Goal: Check status: Check status

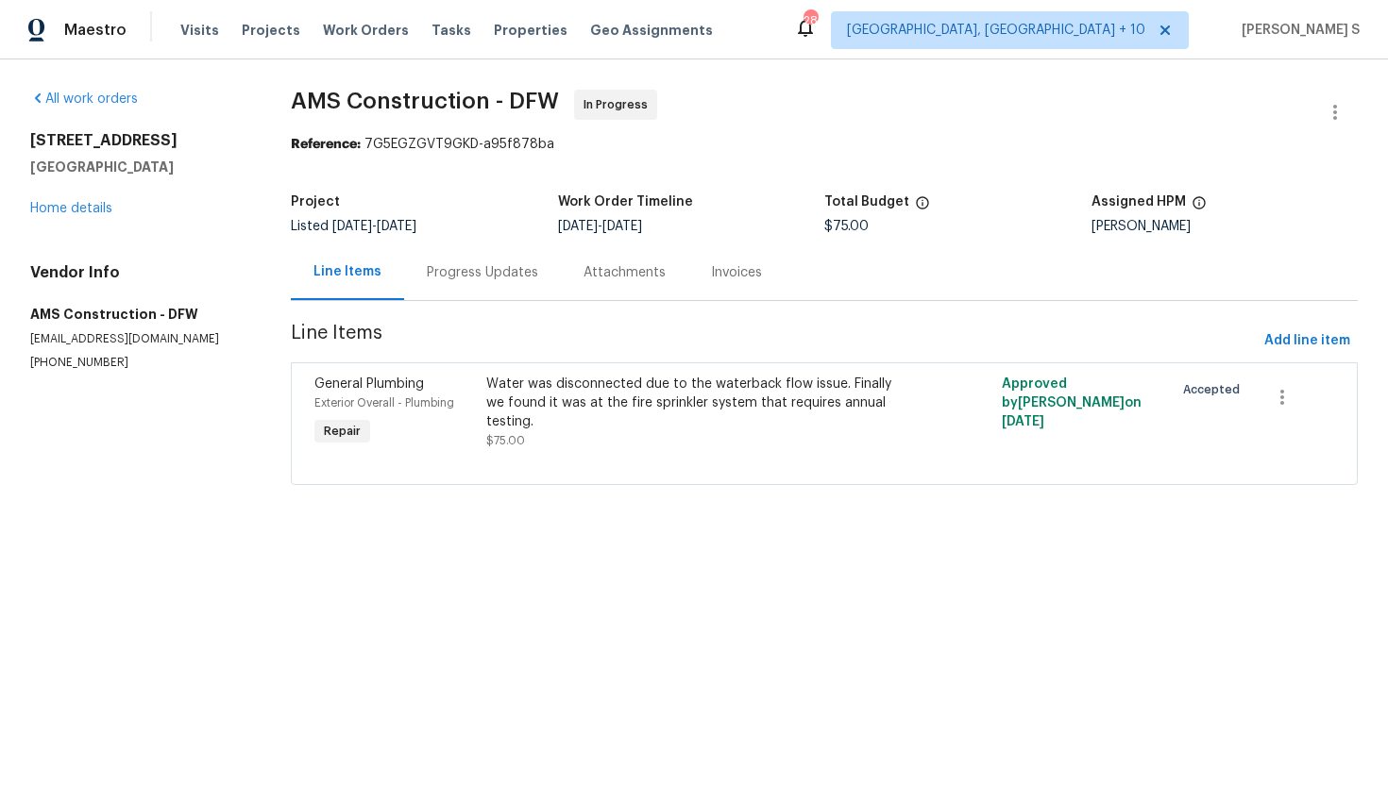
click at [463, 276] on div "Progress Updates" at bounding box center [482, 272] width 111 height 19
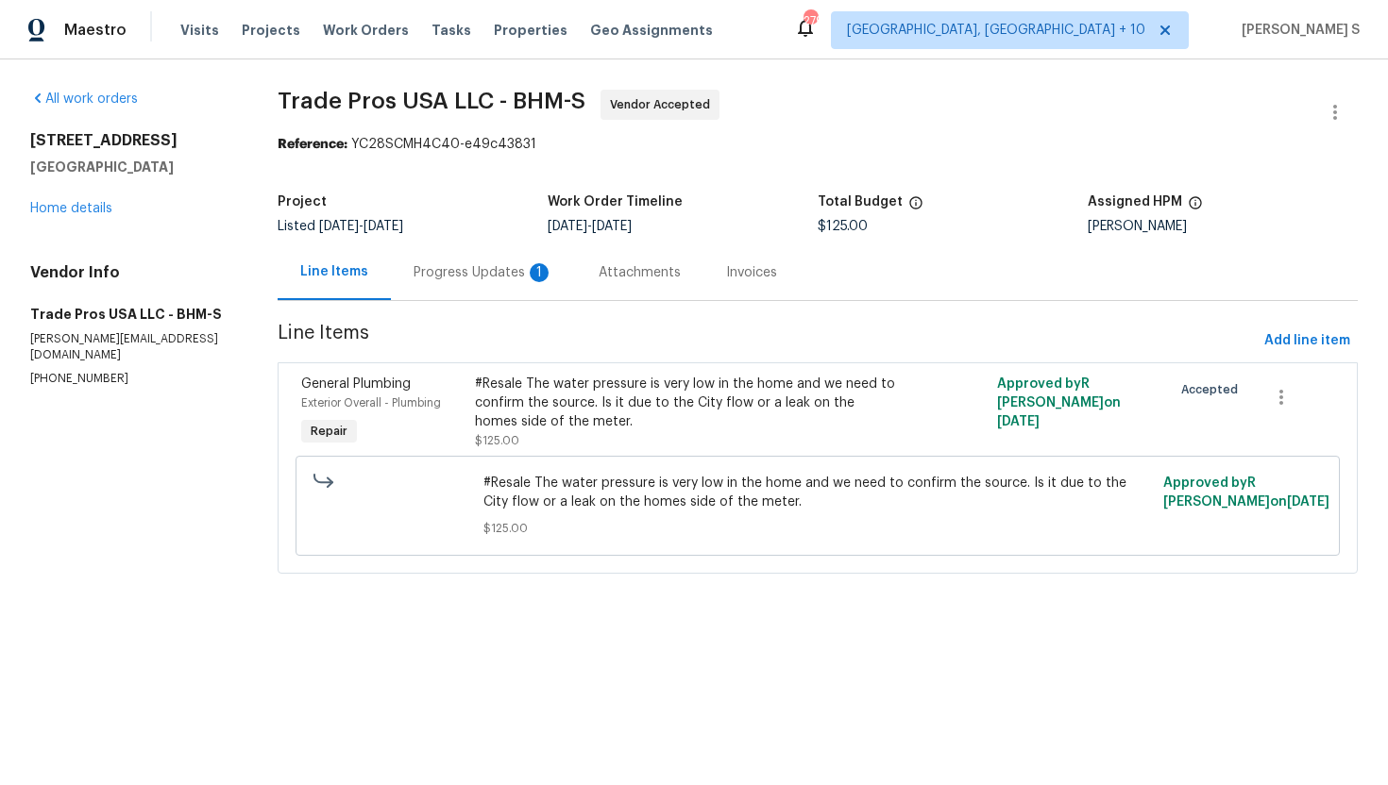
click at [461, 276] on div "Progress Updates 1" at bounding box center [483, 272] width 140 height 19
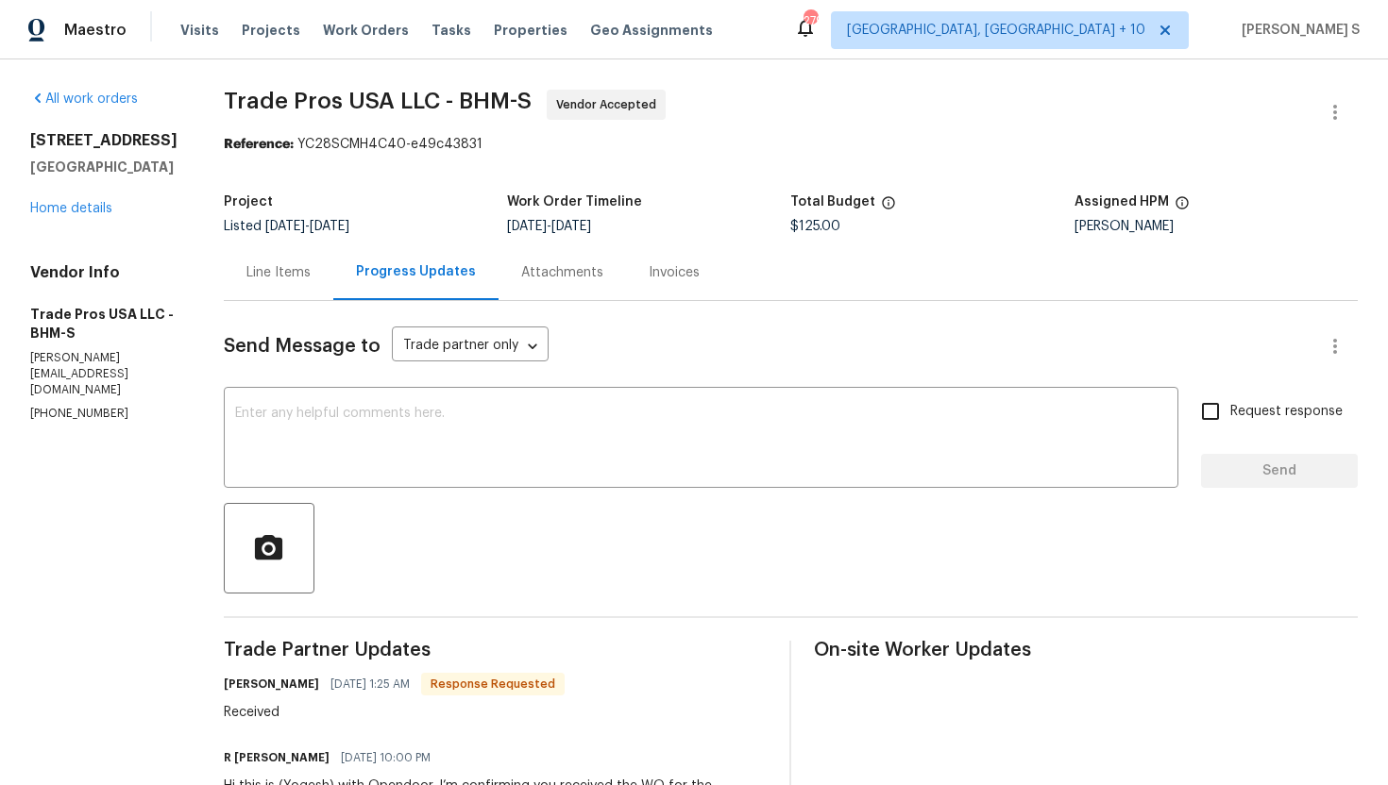
click at [880, 145] on div "Reference: YC28SCMH4C40-e49c43831" at bounding box center [791, 144] width 1135 height 19
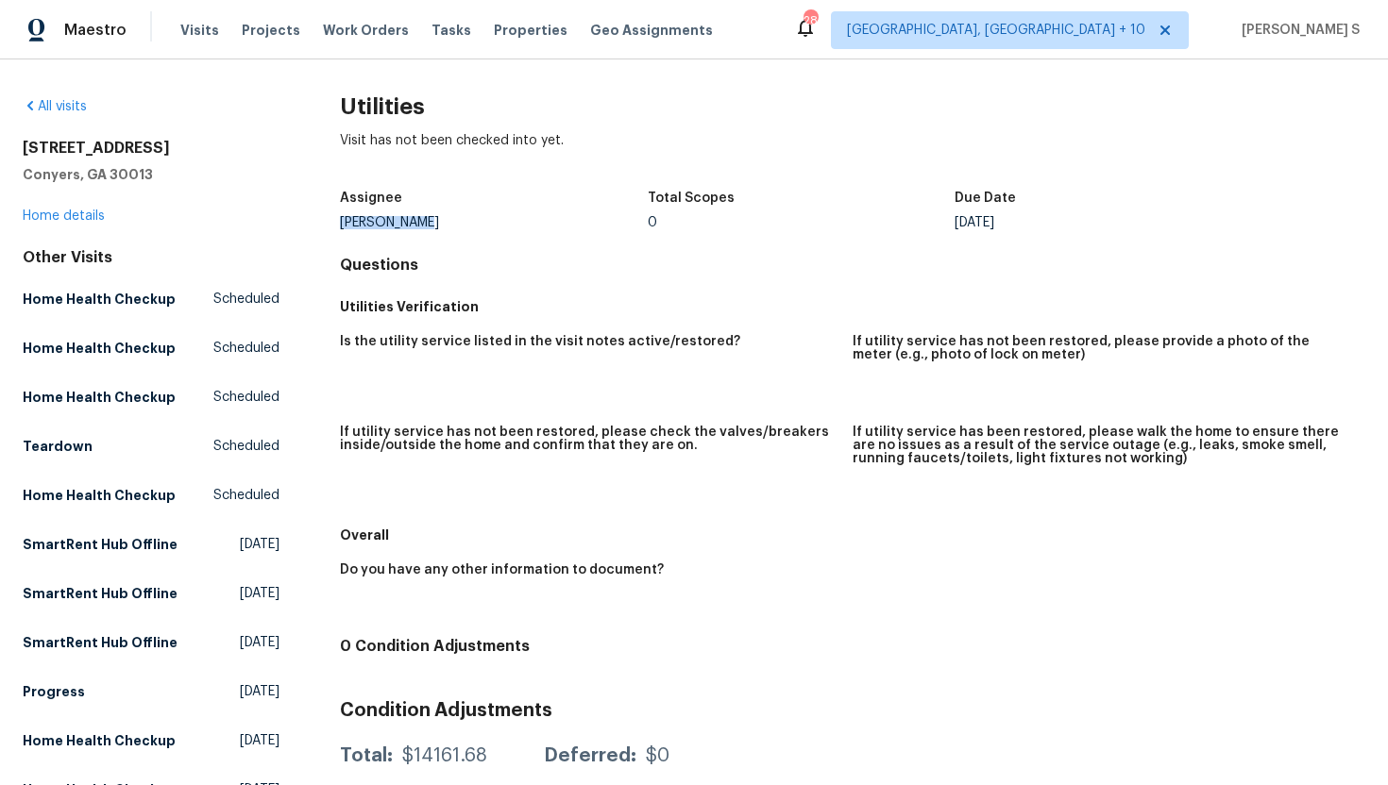
drag, startPoint x: 430, startPoint y: 224, endPoint x: 314, endPoint y: 225, distance: 116.1
copy div "Ryan Fogarty"
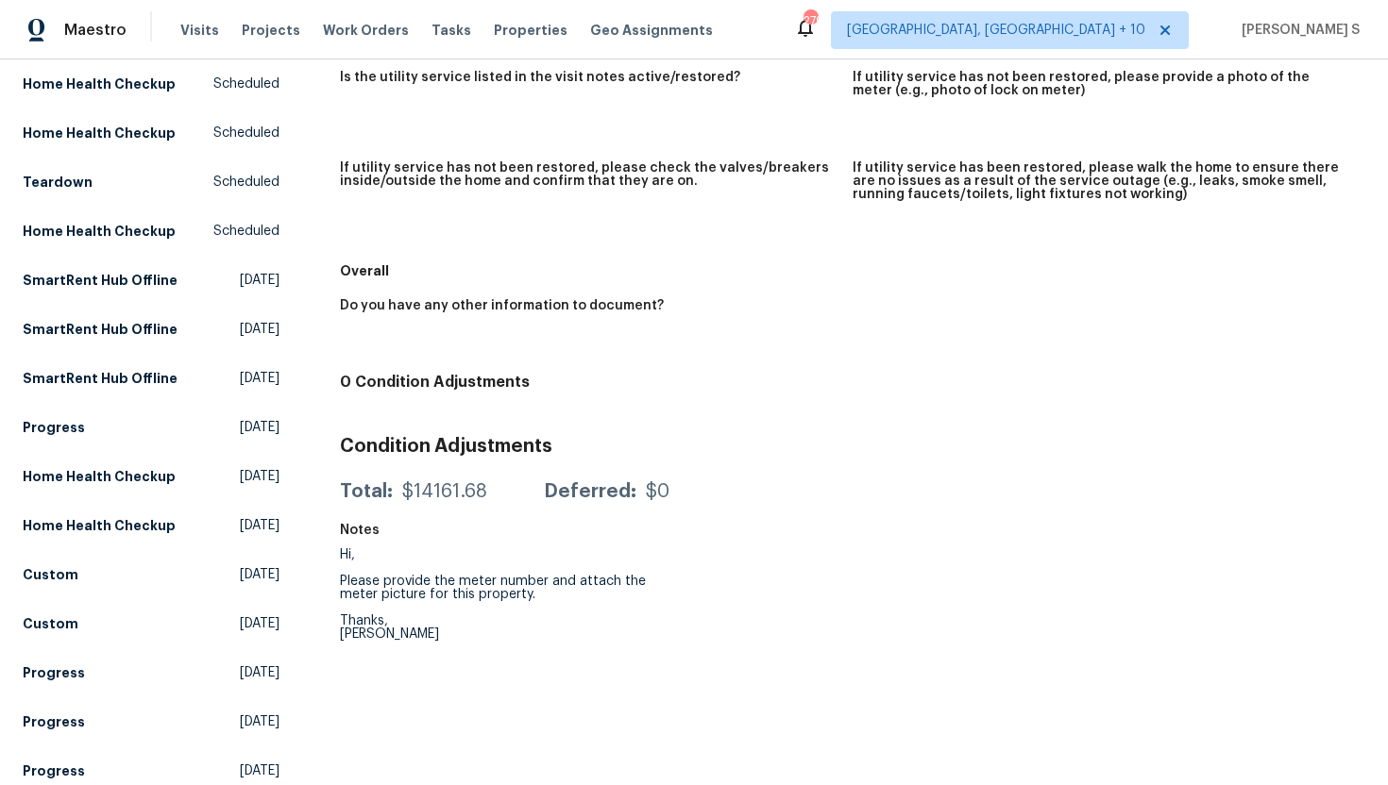
scroll to position [188, 0]
